Goal: Communication & Community: Ask a question

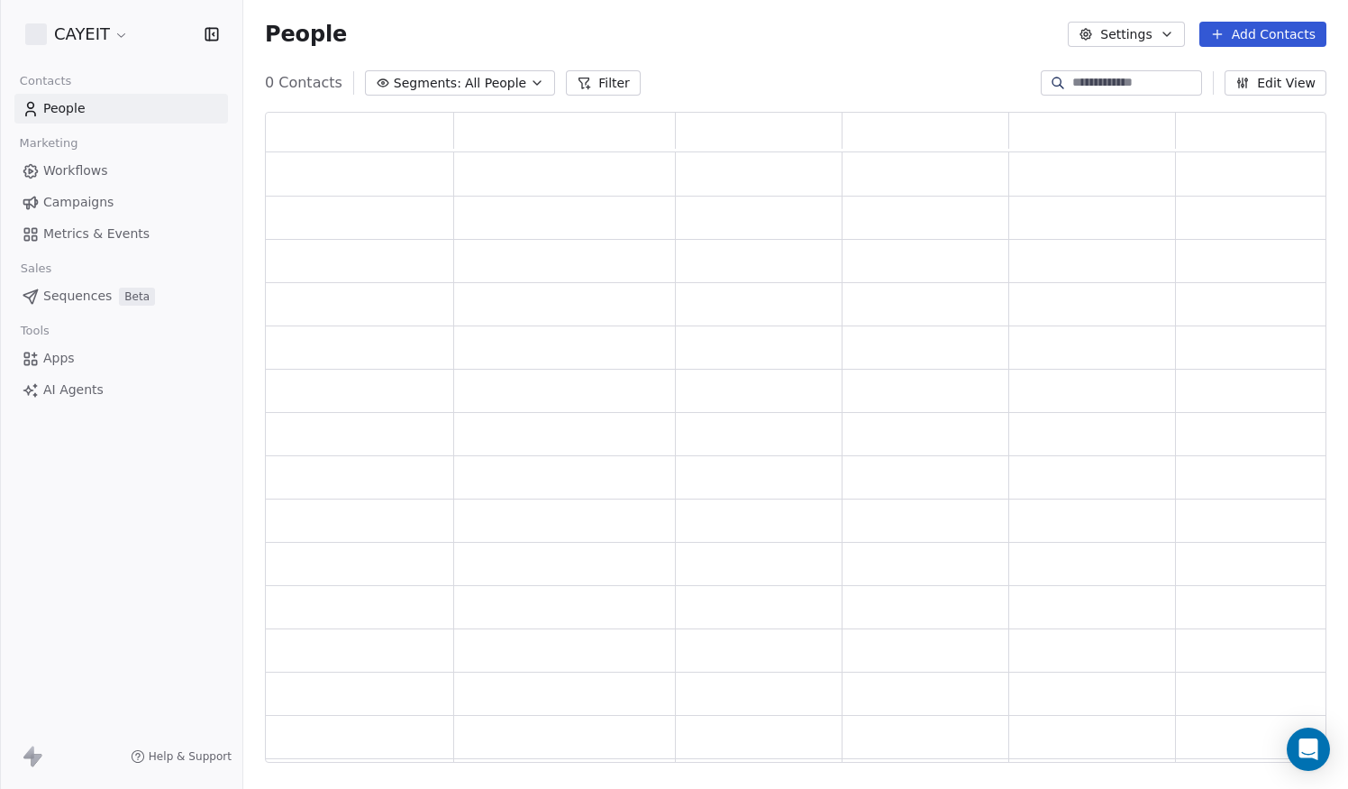
scroll to position [636, 1048]
click at [78, 41] on html "CAYEIT Contacts People Marketing Workflows Campaigns Metrics & Events Sales Pip…" at bounding box center [674, 394] width 1348 height 789
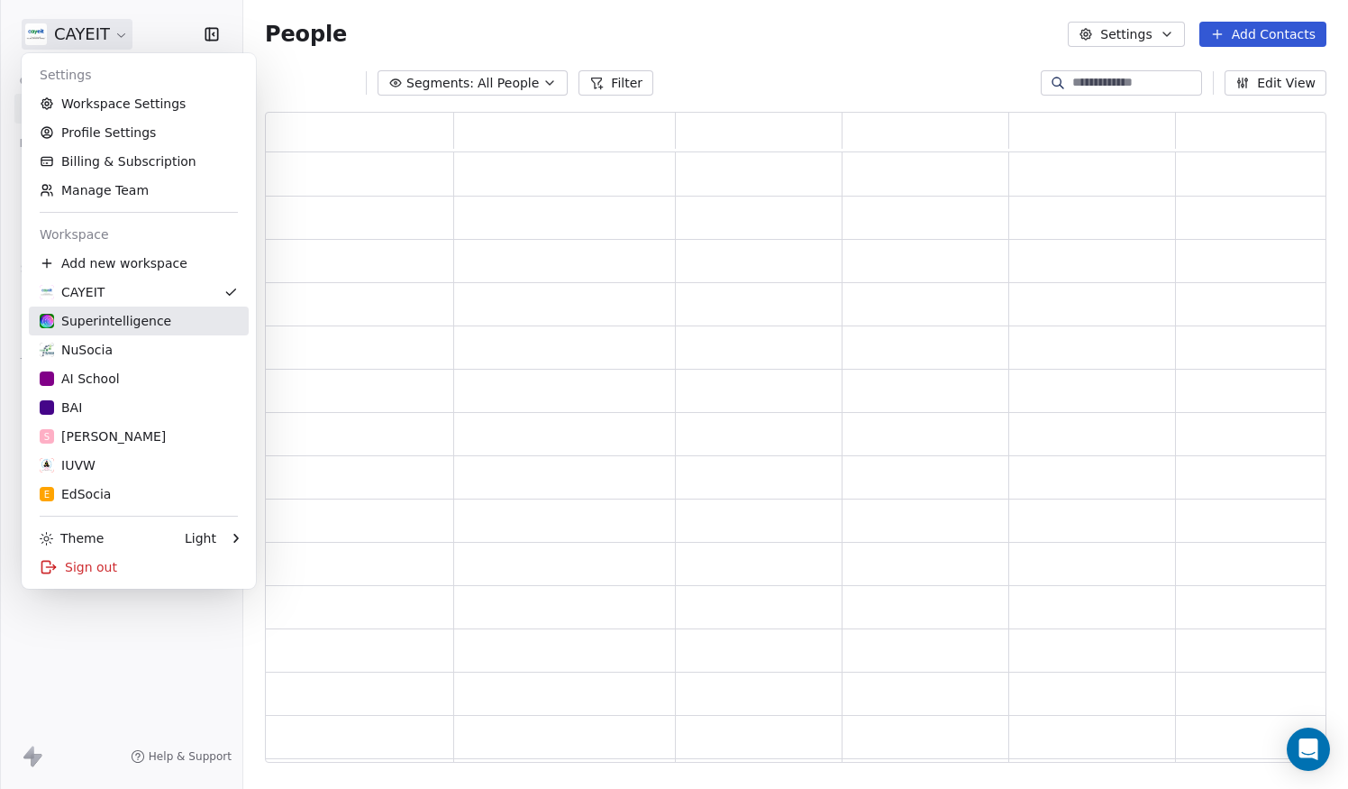
click at [160, 327] on div "Superintelligence" at bounding box center [106, 321] width 132 height 18
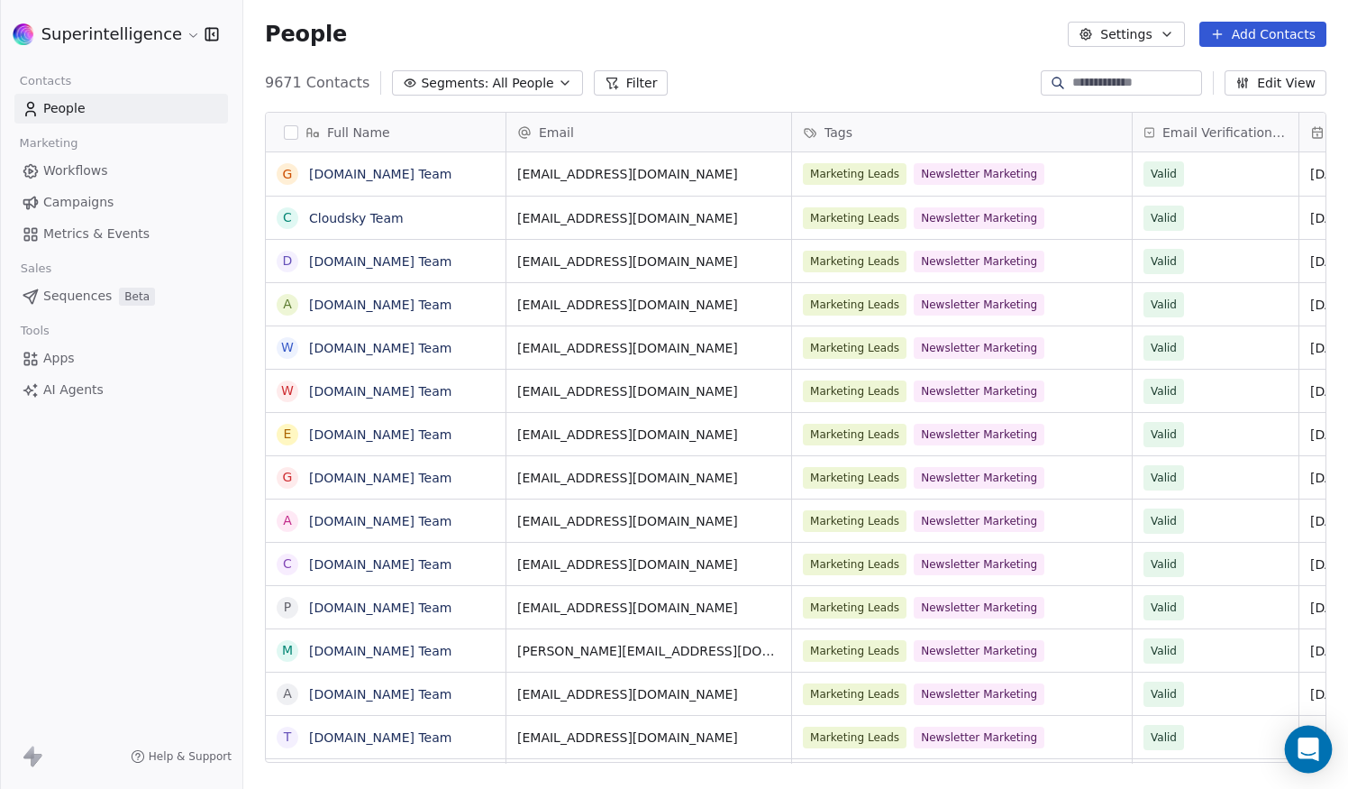
scroll to position [680, 1091]
click at [1319, 756] on icon "Open Intercom Messenger" at bounding box center [1308, 748] width 21 height 23
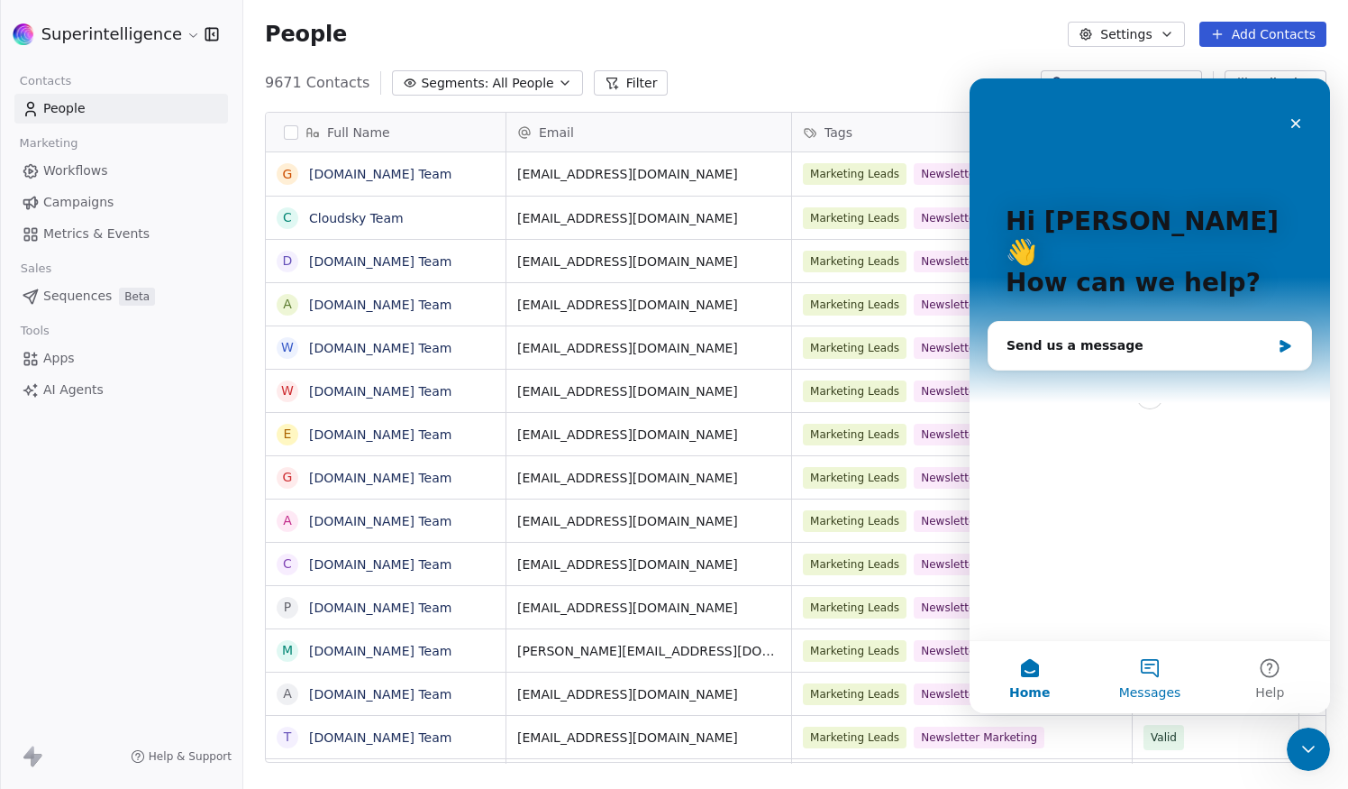
scroll to position [0, 0]
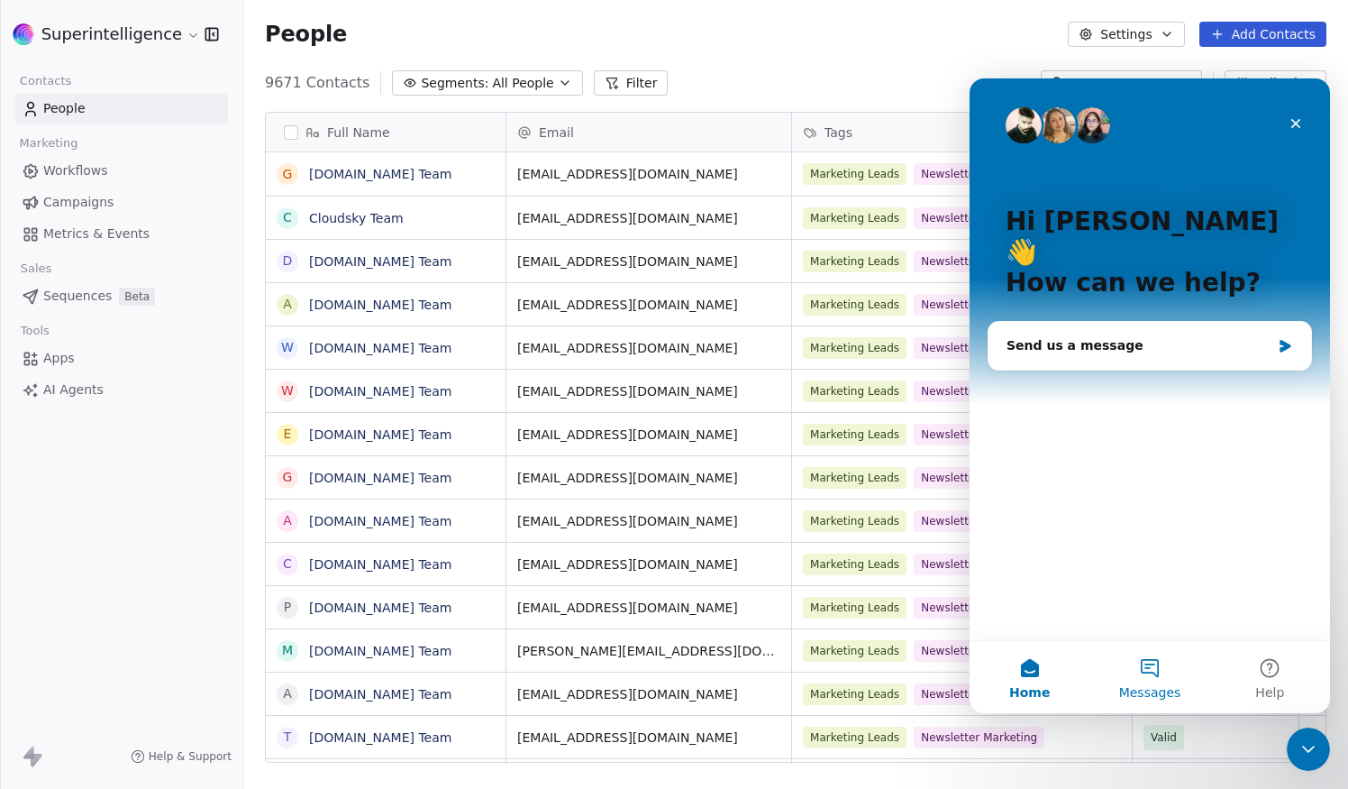
click at [1186, 673] on button "Messages" at bounding box center [1150, 677] width 120 height 72
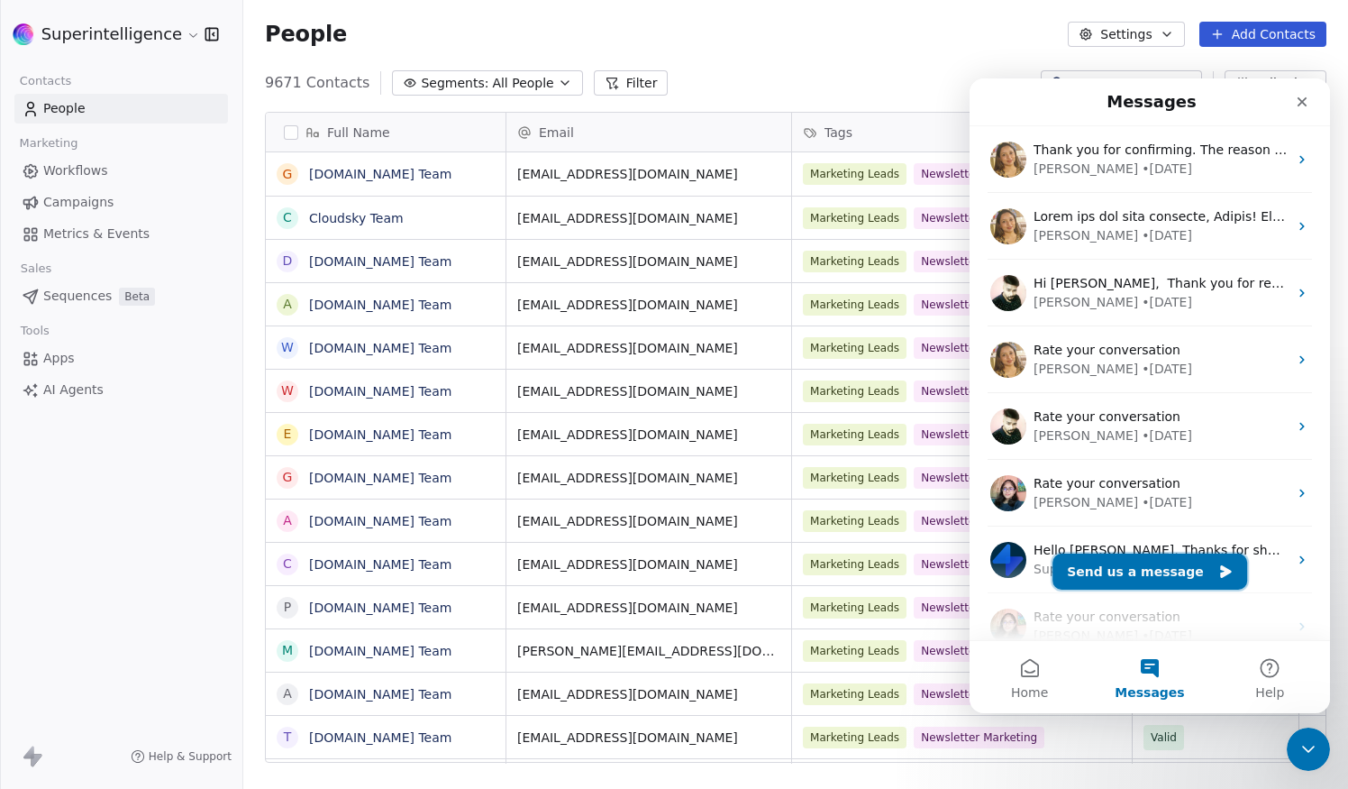
click at [1187, 566] on button "Send us a message" at bounding box center [1150, 571] width 195 height 36
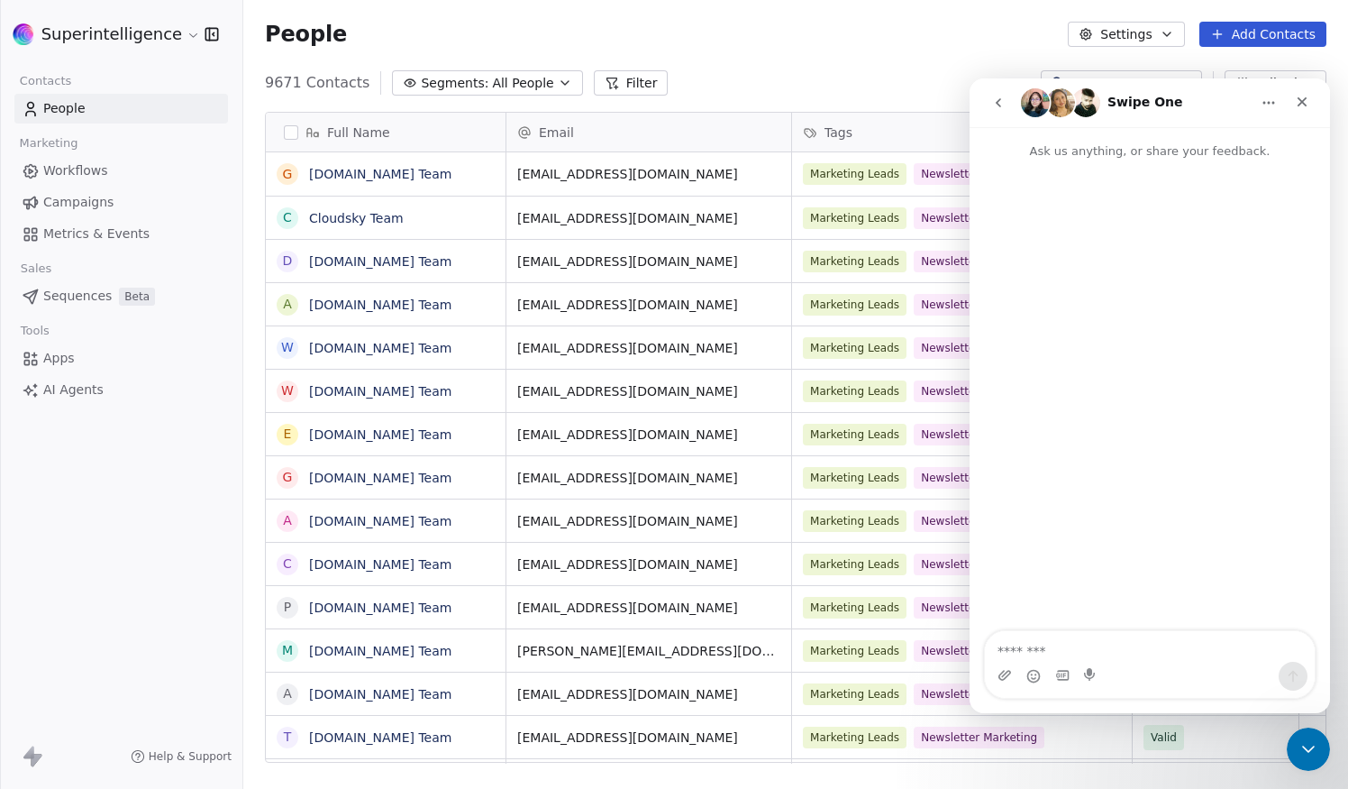
click at [1129, 653] on textarea "Message…" at bounding box center [1150, 646] width 330 height 31
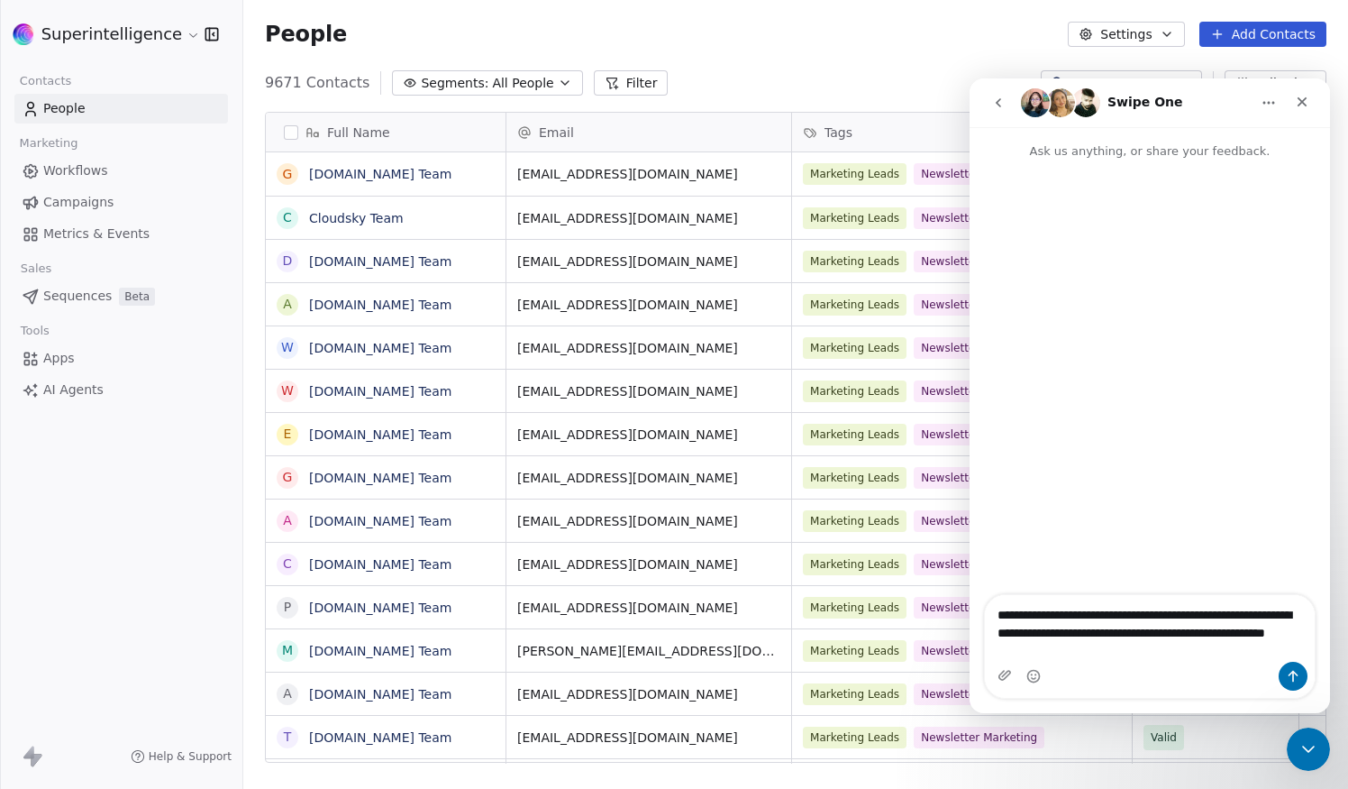
type textarea "**********"
